Goal: Task Accomplishment & Management: Manage account settings

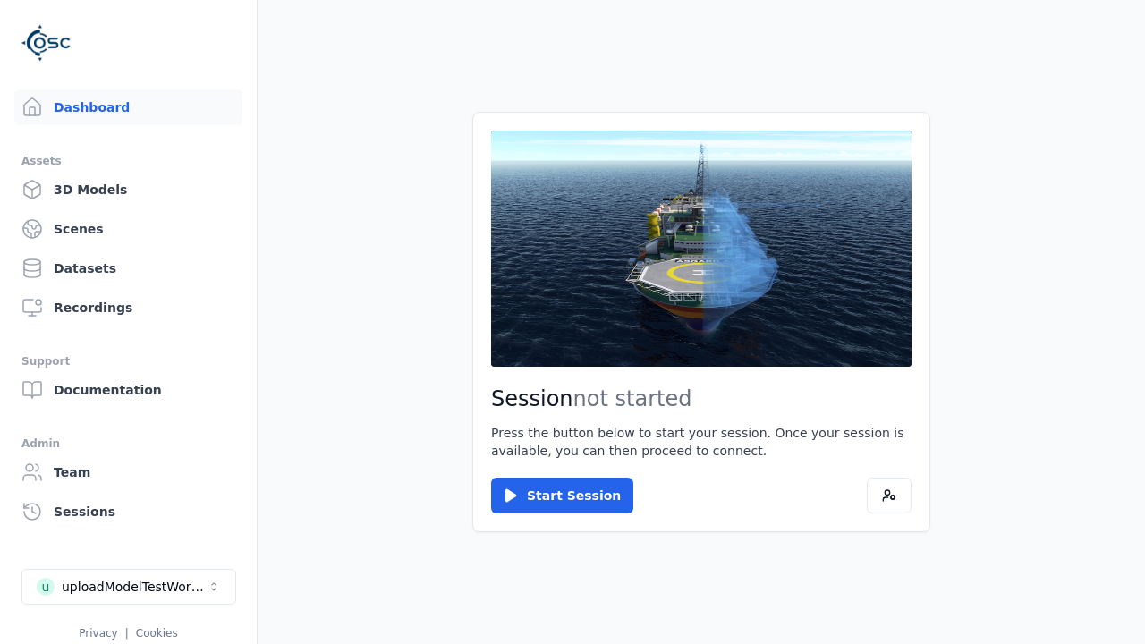
click at [128, 268] on link "Datasets" at bounding box center [128, 269] width 228 height 36
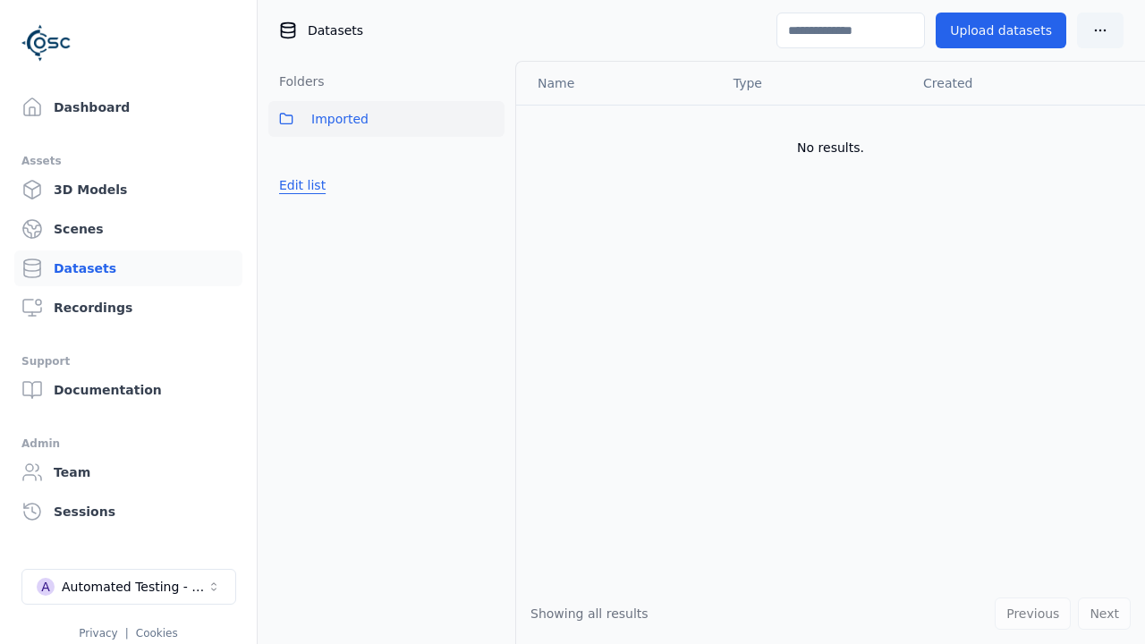
click at [299, 185] on button "Edit list" at bounding box center [302, 185] width 68 height 32
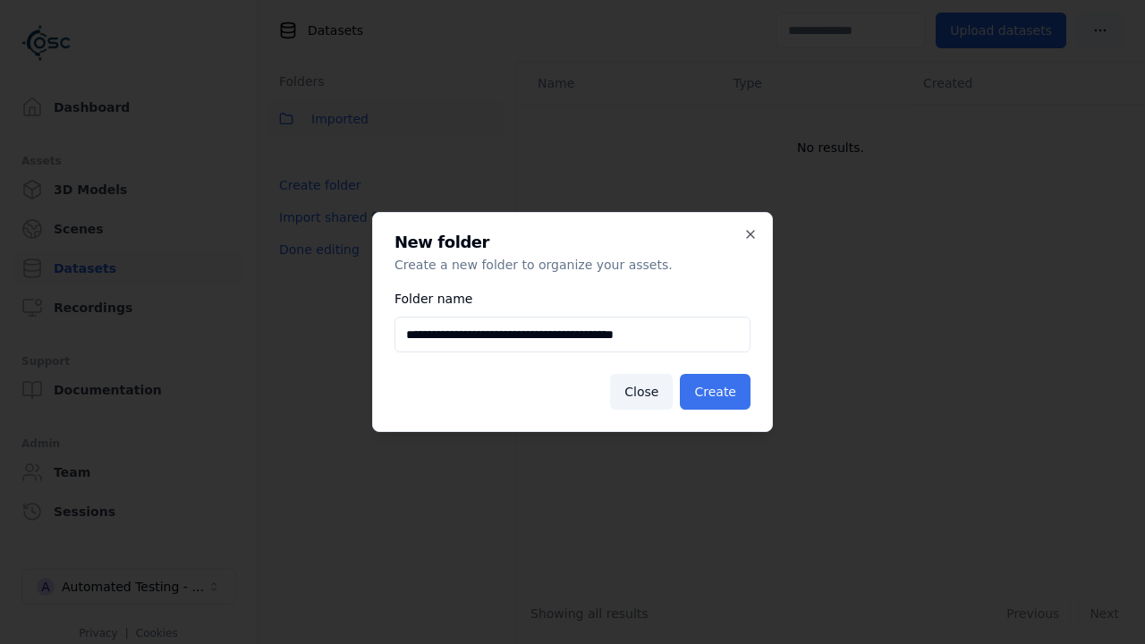
type input "**********"
click at [719, 392] on button "Create" at bounding box center [715, 392] width 71 height 36
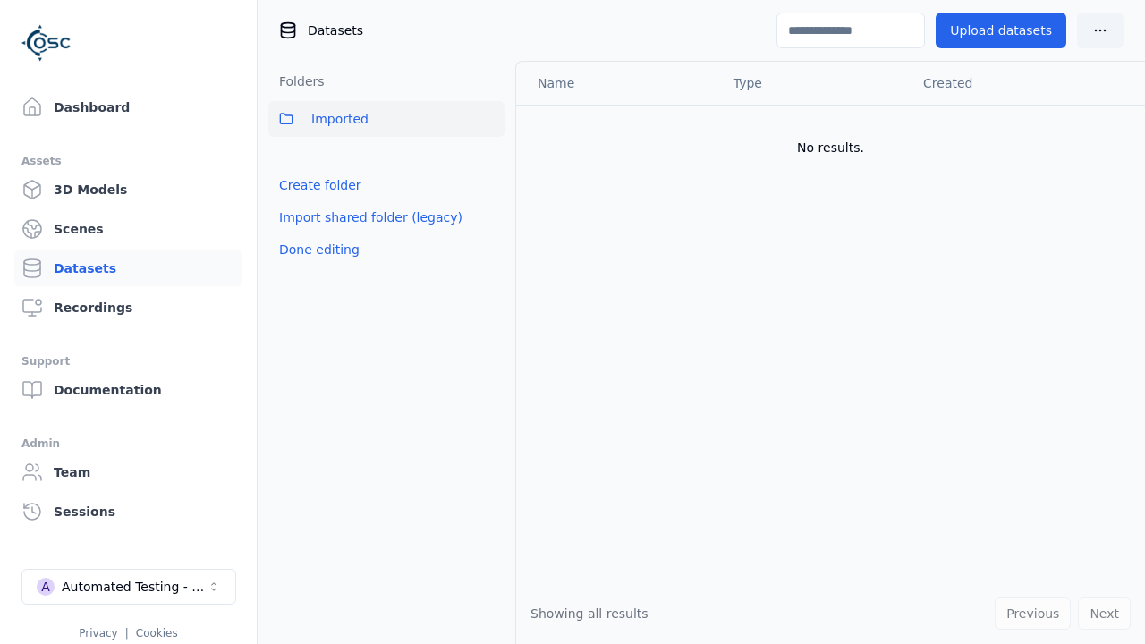
click at [314, 250] on button "Done editing" at bounding box center [319, 250] width 102 height 32
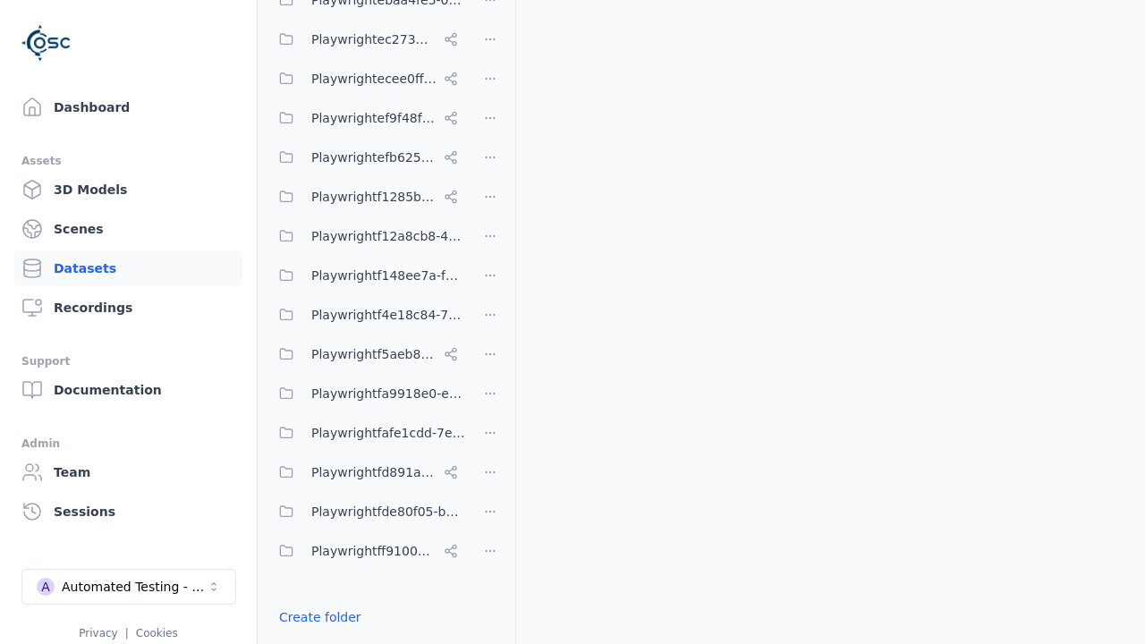
click at [490, 322] on html "Support Dashboard Assets 3D Models Scenes Datasets Recordings Support Documenta…" at bounding box center [572, 322] width 1145 height 644
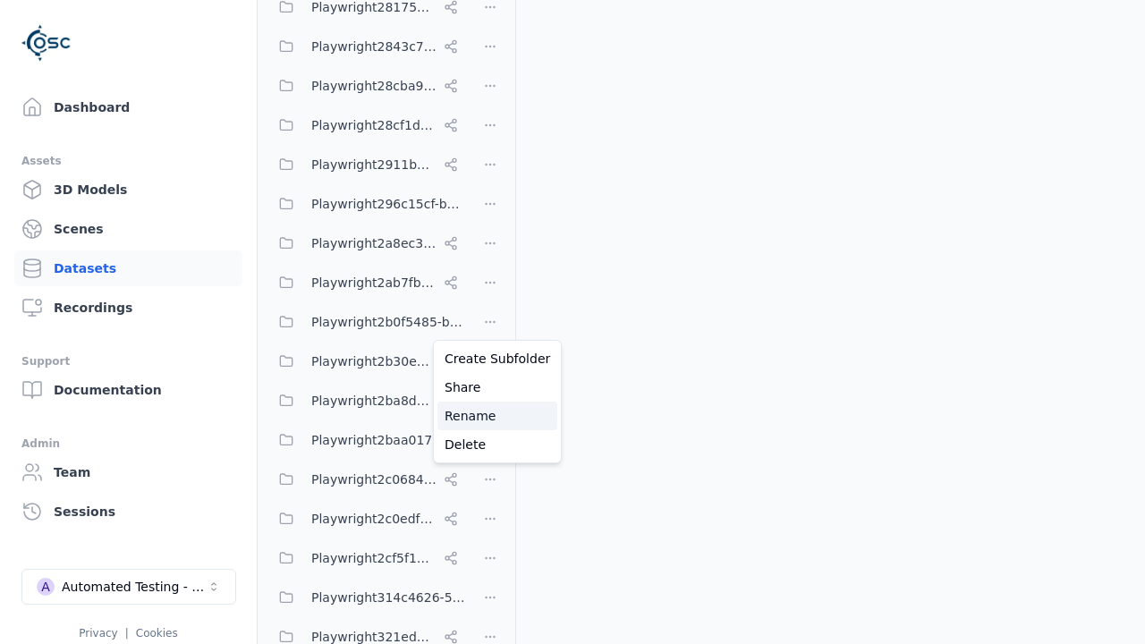
click at [490, 416] on div "Rename" at bounding box center [498, 416] width 120 height 29
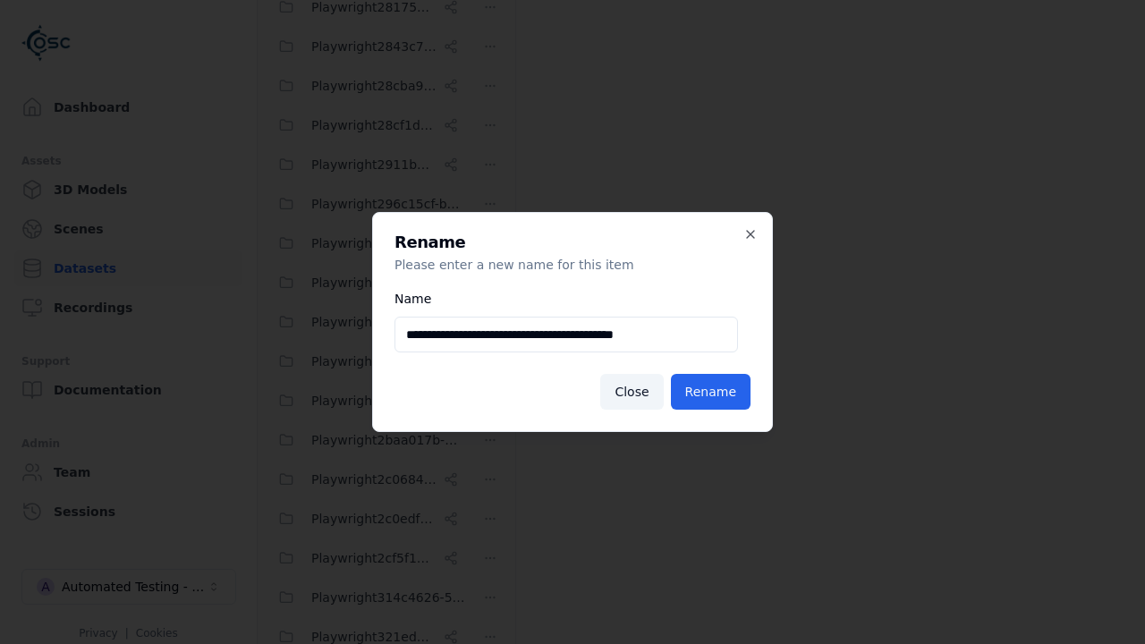
click at [566, 335] on input "**********" at bounding box center [567, 335] width 344 height 36
type input "**********"
click at [714, 392] on button "Rename" at bounding box center [711, 392] width 80 height 36
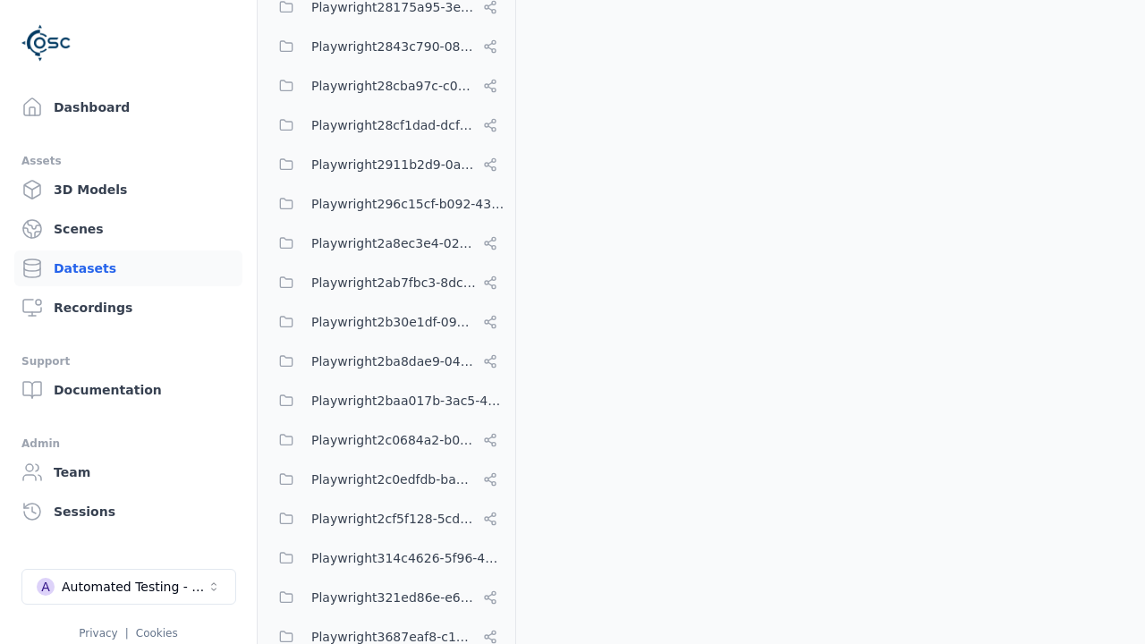
scroll to position [10552, 0]
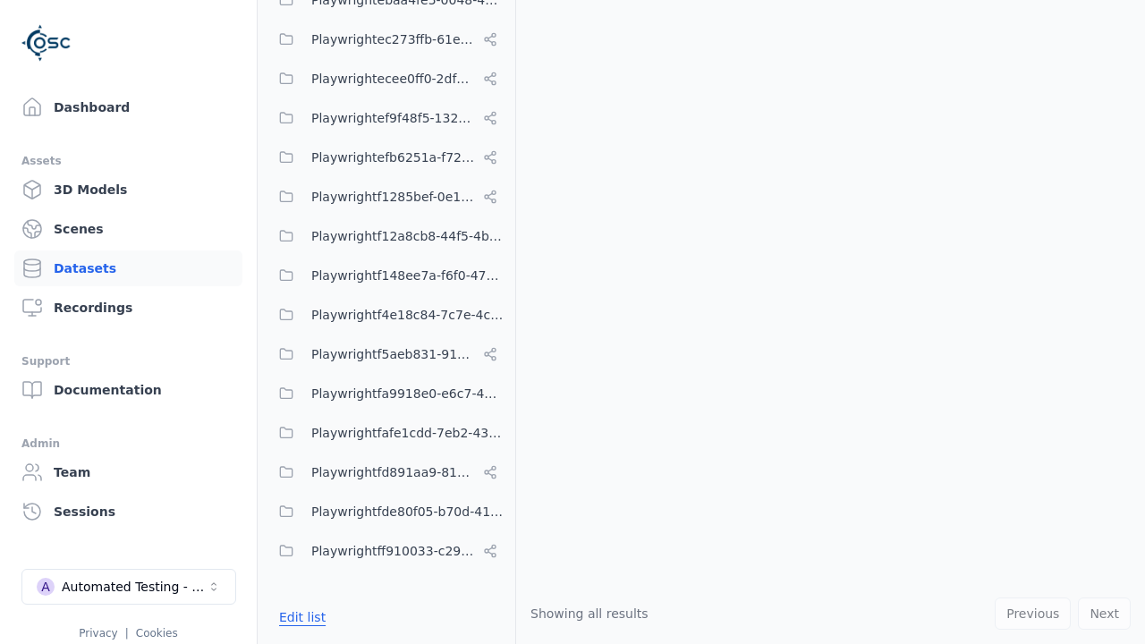
click at [299, 617] on button "Edit list" at bounding box center [302, 617] width 68 height 32
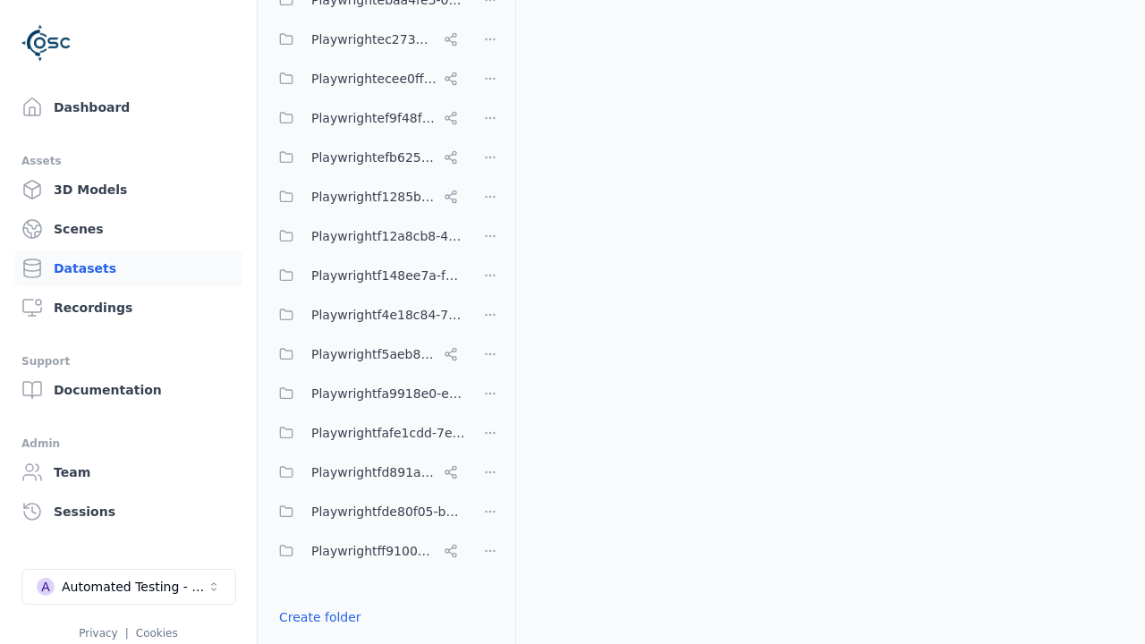
click at [490, 322] on html "Support Dashboard Assets 3D Models Scenes Datasets Recordings Support Documenta…" at bounding box center [572, 322] width 1145 height 644
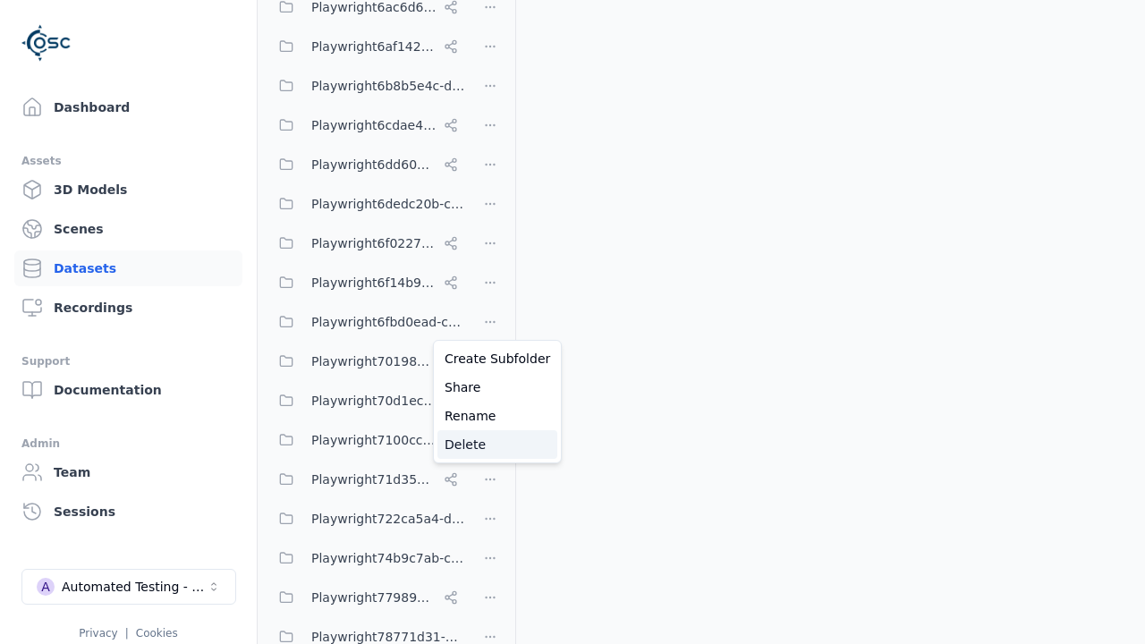
click at [490, 445] on div "Delete" at bounding box center [498, 444] width 120 height 29
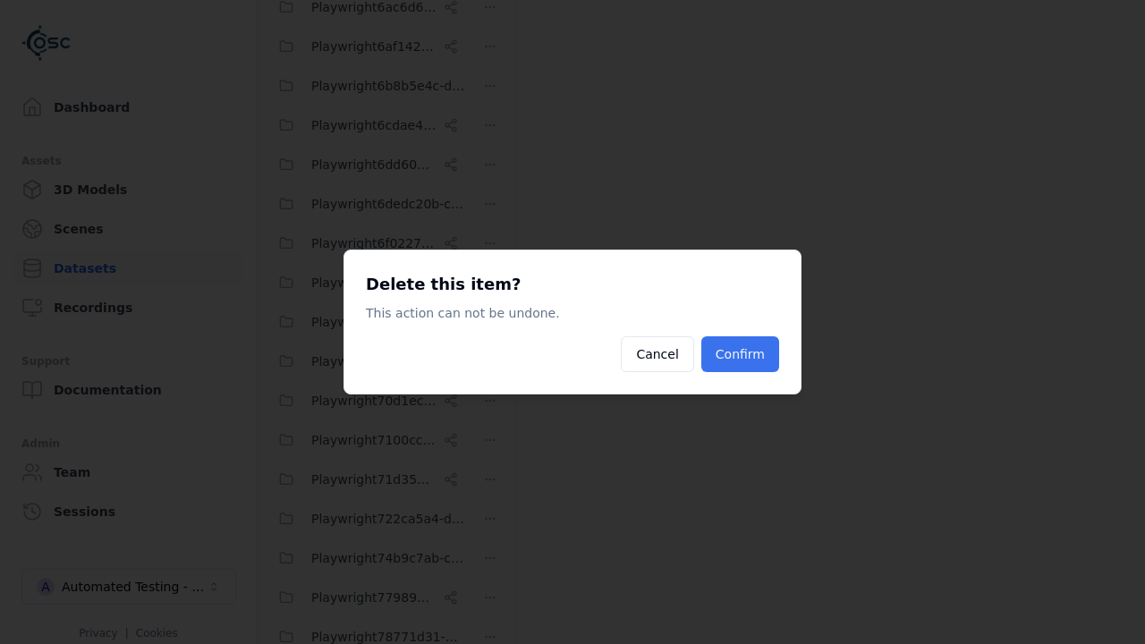
click at [743, 354] on button "Confirm" at bounding box center [741, 354] width 78 height 36
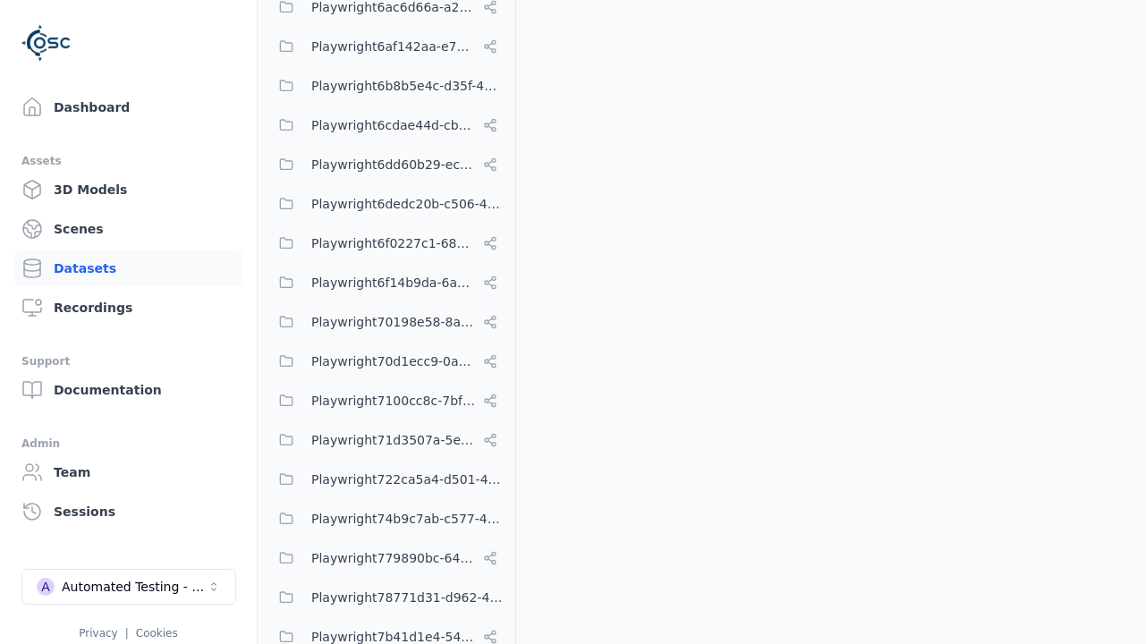
scroll to position [10552, 0]
